Goal: Find specific page/section: Find specific page/section

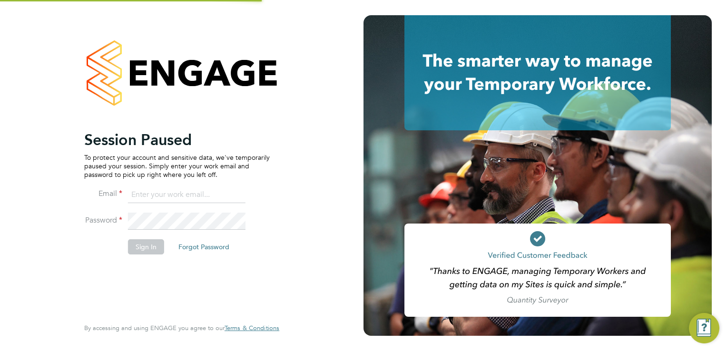
type input "trades@construction-resources.co.uk"
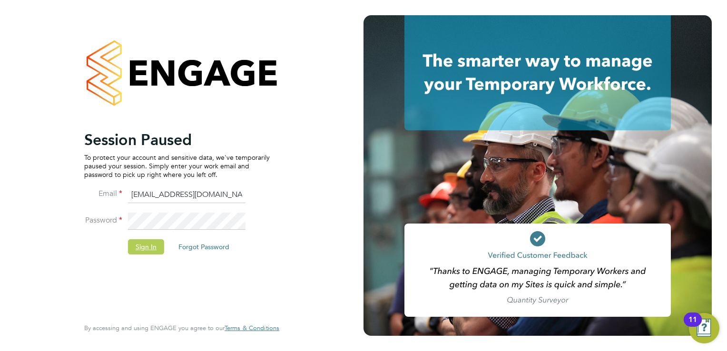
click at [140, 244] on button "Sign In" at bounding box center [146, 246] width 36 height 15
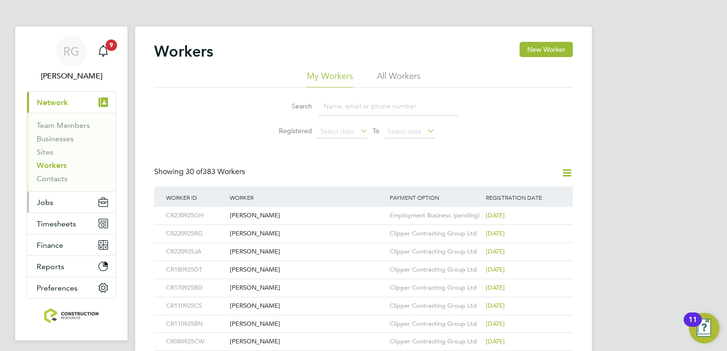
click at [65, 197] on button "Jobs" at bounding box center [71, 202] width 88 height 21
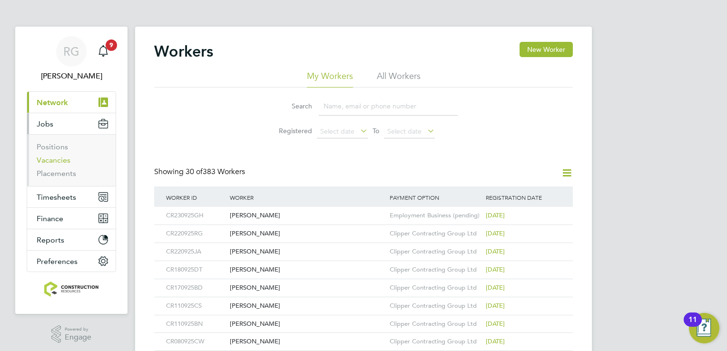
click at [51, 157] on link "Vacancies" at bounding box center [54, 160] width 34 height 9
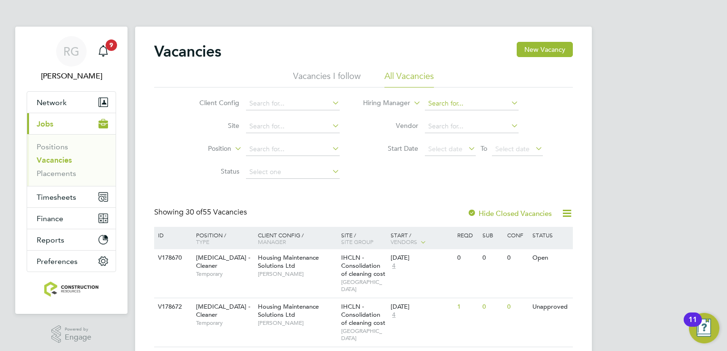
click at [455, 106] on input at bounding box center [472, 103] width 94 height 13
click at [459, 116] on li "[PERSON_NAME]" at bounding box center [483, 116] width 118 height 13
type input "[PERSON_NAME]"
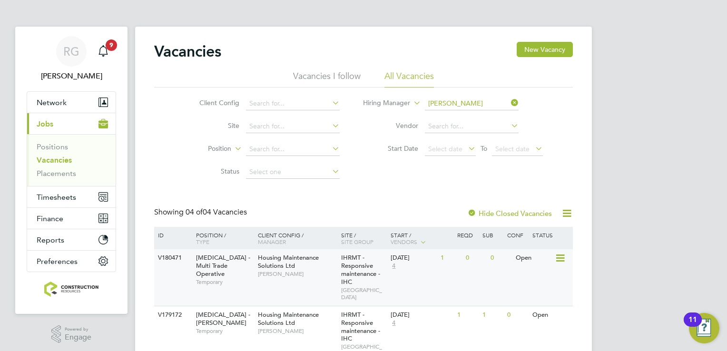
click at [308, 272] on span "[PERSON_NAME]" at bounding box center [297, 274] width 79 height 8
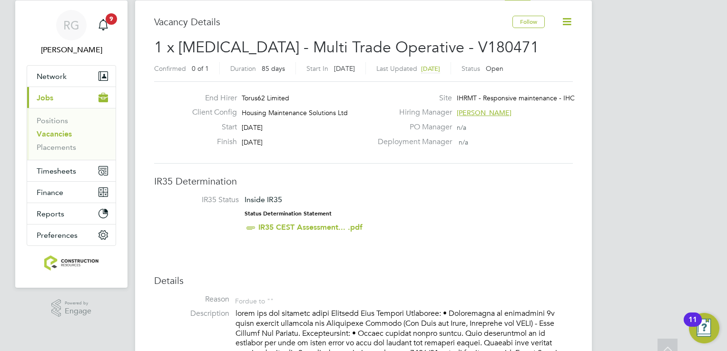
scroll to position [23, 0]
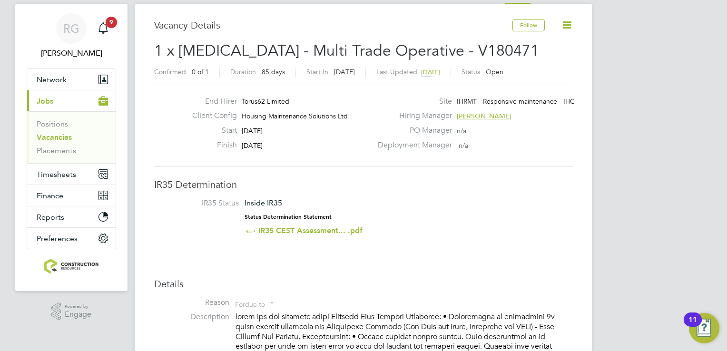
click at [268, 208] on div "Inside IR35 Status Determination Statement IR35 CEST Assessment... .pdf" at bounding box center [304, 217] width 118 height 39
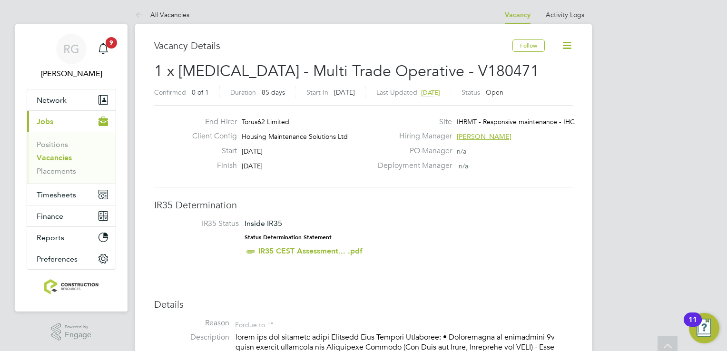
scroll to position [0, 0]
